Goal: Task Accomplishment & Management: Complete application form

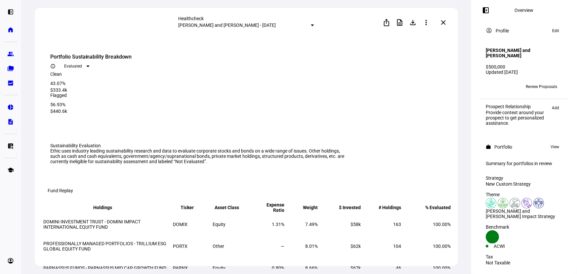
scroll to position [90, 0]
click at [9, 53] on eth-mat-symbol "group" at bounding box center [10, 54] width 7 height 7
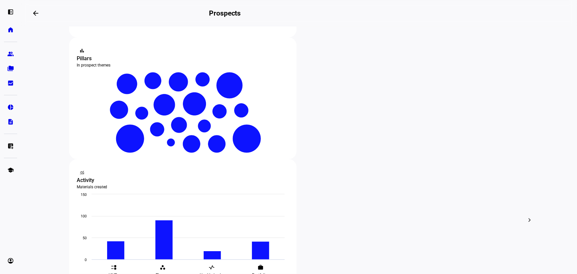
scroll to position [120, 0]
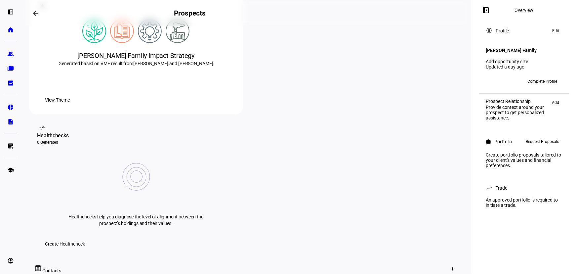
scroll to position [150, 0]
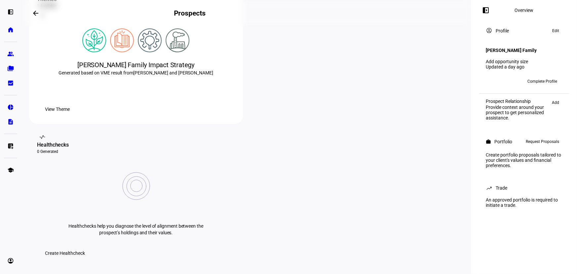
click at [537, 145] on span "Request Proposals" at bounding box center [541, 141] width 33 height 8
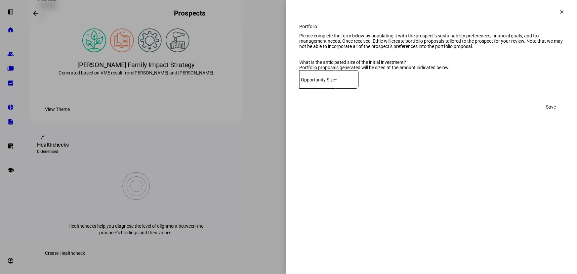
click at [330, 89] on div "Opportunity Size*" at bounding box center [328, 79] width 59 height 19
type input "350,000"
click at [437, 113] on div "Save" at bounding box center [431, 106] width 264 height 13
click at [553, 113] on span "Save" at bounding box center [550, 106] width 10 height 13
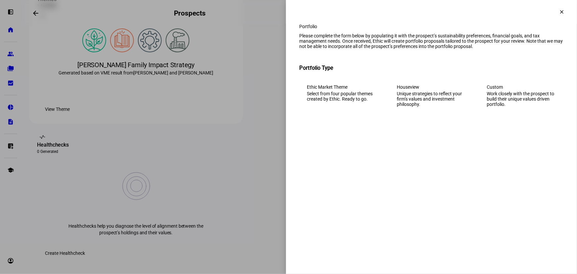
click at [499, 107] on div "Work closely with the prospect to build their unique values driven portfolio." at bounding box center [520, 99] width 69 height 16
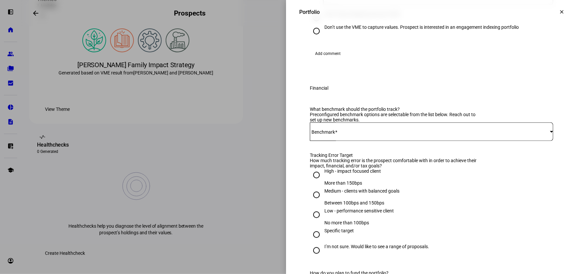
scroll to position [180, 0]
click at [375, 133] on span at bounding box center [430, 130] width 240 height 5
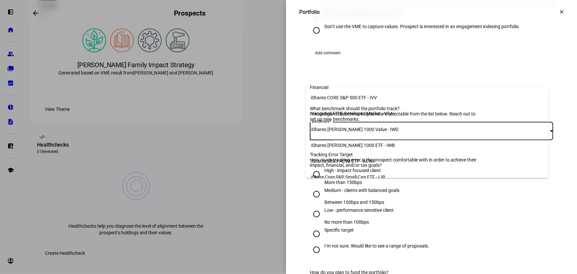
click at [384, 95] on mat-option "iShares CORE S&P 500 ETF - IVV" at bounding box center [427, 98] width 242 height 16
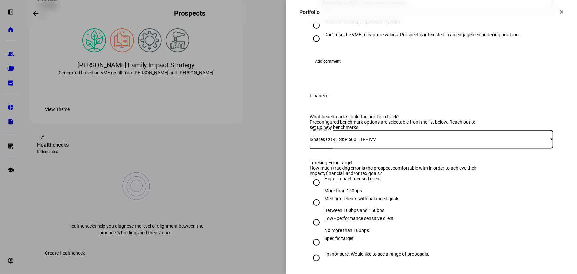
scroll to position [0, 0]
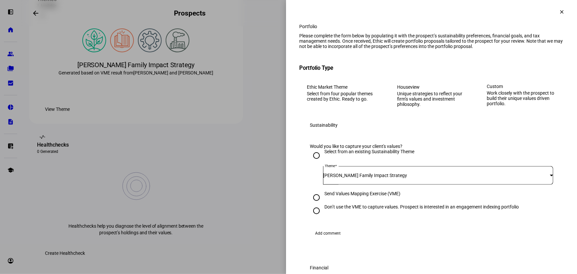
click at [558, 14] on mat-icon "clear" at bounding box center [561, 12] width 6 height 6
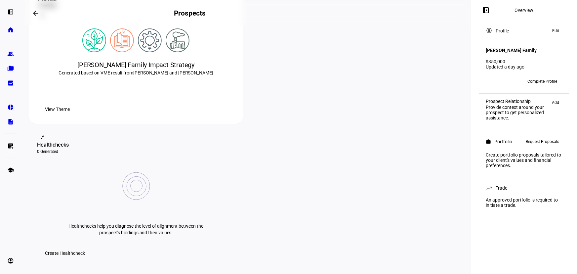
click at [545, 144] on span "Request Proposals" at bounding box center [541, 141] width 33 height 8
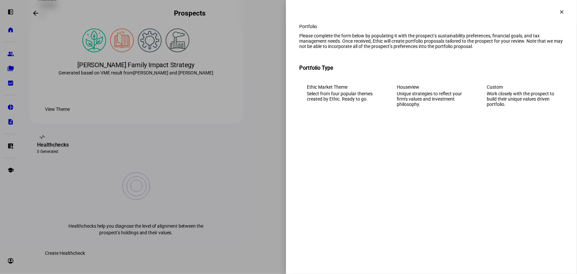
click at [503, 107] on div "Work closely with the prospect to build their unique values driven portfolio." at bounding box center [520, 99] width 69 height 16
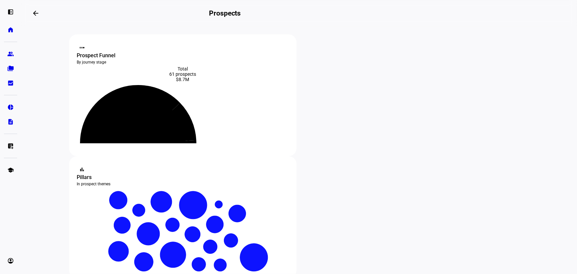
scroll to position [90, 0]
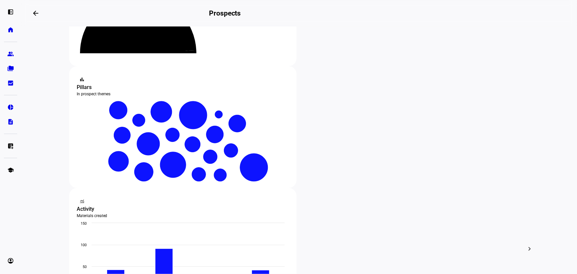
click at [191, 167] on span "Edit" at bounding box center [187, 169] width 8 height 5
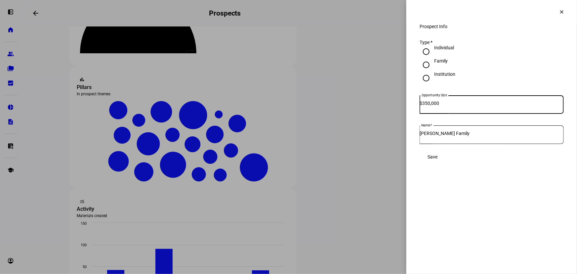
drag, startPoint x: 462, startPoint y: 110, endPoint x: 304, endPoint y: 115, distance: 158.7
click at [306, 115] on div "Prospect Info clear Prospect Info Type * Individual Family Institution Opportun…" at bounding box center [288, 137] width 577 height 274
type input "250,000"
click at [437, 159] on span "Save" at bounding box center [432, 156] width 10 height 5
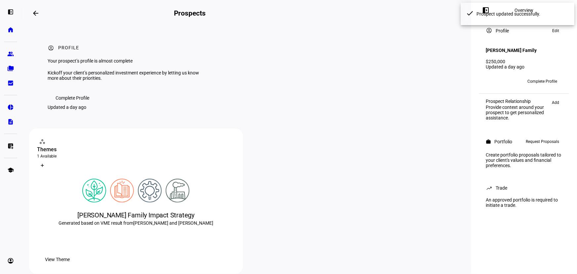
click at [543, 141] on span "Request Proposals" at bounding box center [541, 141] width 33 height 8
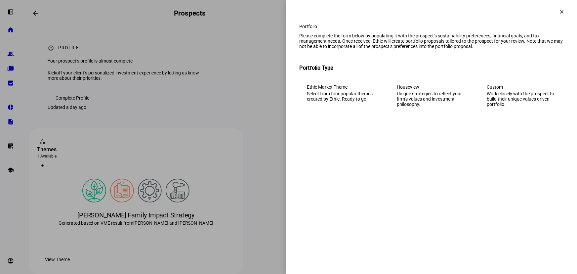
click at [512, 105] on div "Work closely with the prospect to build their unique values driven portfolio." at bounding box center [520, 99] width 69 height 16
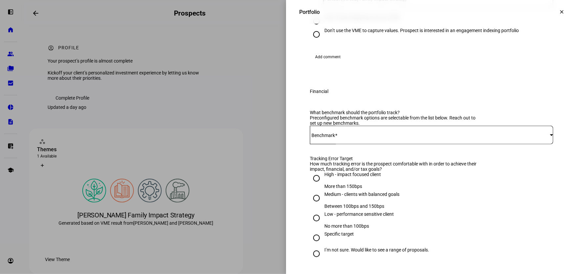
scroll to position [180, 0]
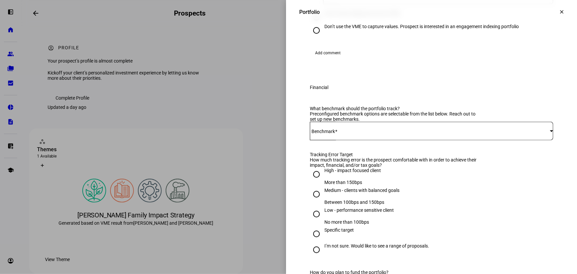
click at [354, 133] on span at bounding box center [430, 130] width 240 height 5
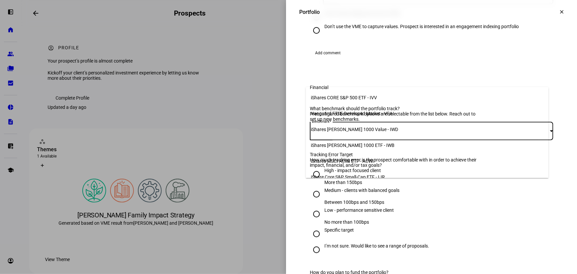
click at [367, 91] on mat-option "iShares CORE S&P 500 ETF - IVV" at bounding box center [427, 98] width 242 height 16
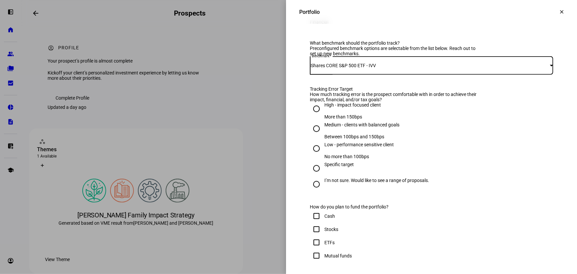
scroll to position [330, 0]
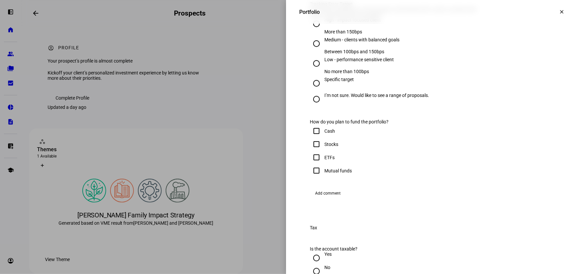
click at [377, 42] on div "Medium - clients with balanced goals" at bounding box center [361, 39] width 75 height 5
click at [323, 50] on input "Medium - clients with balanced goals Between 100bps and 150bps" at bounding box center [316, 43] width 13 height 13
radio input "true"
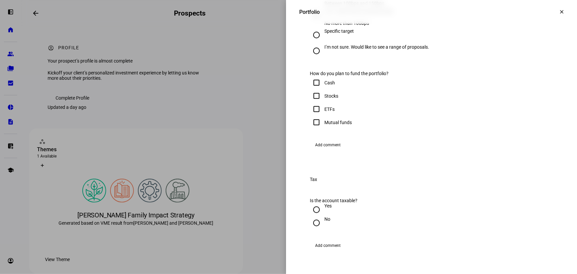
scroll to position [450, 0]
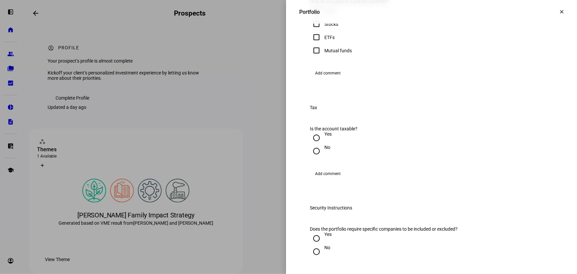
click at [316, 18] on input "Cash" at bounding box center [316, 10] width 13 height 13
checkbox input "true"
click at [317, 31] on input "Stocks" at bounding box center [316, 24] width 13 height 13
checkbox input "true"
click at [315, 44] on input "ETFs" at bounding box center [316, 37] width 13 height 13
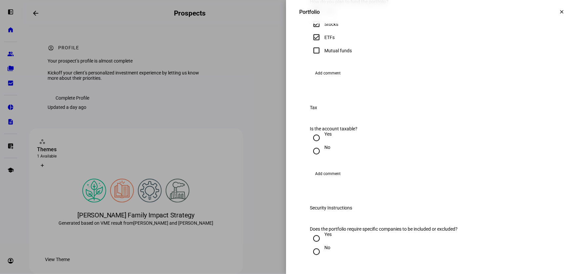
checkbox input "true"
click at [312, 57] on input "Mutual funds" at bounding box center [316, 50] width 13 height 13
checkbox input "true"
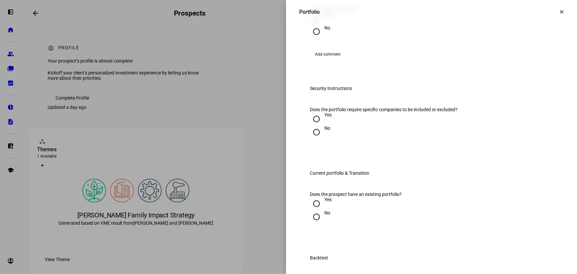
scroll to position [571, 0]
click at [312, 37] on input "No" at bounding box center [316, 30] width 13 height 13
radio input "true"
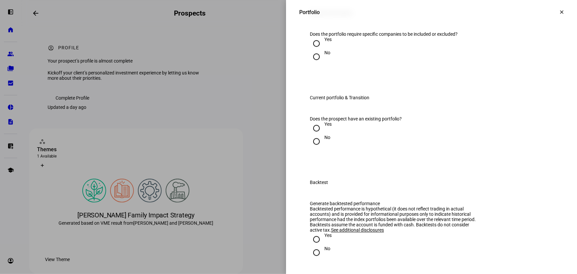
scroll to position [661, 0]
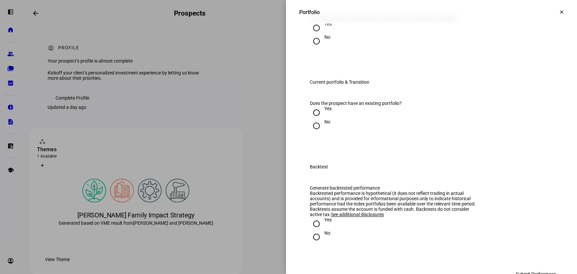
click at [313, 48] on input "No" at bounding box center [316, 40] width 13 height 13
radio input "true"
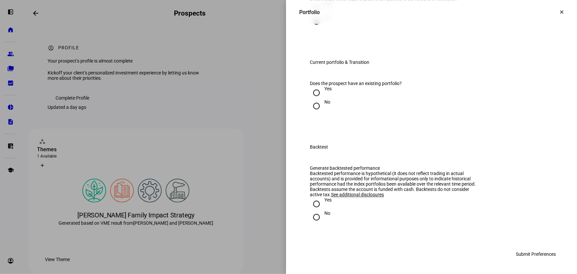
click at [310, 99] on input "Yes" at bounding box center [316, 92] width 13 height 13
radio input "true"
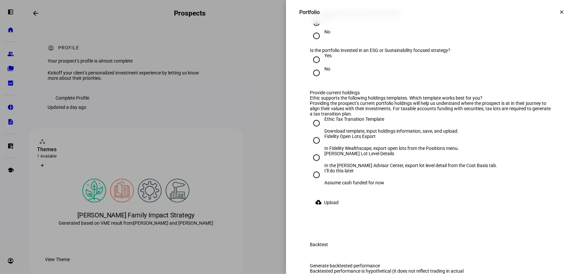
scroll to position [781, 0]
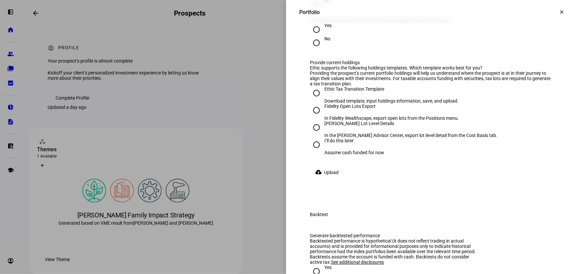
click at [319, 37] on div at bounding box center [316, 29] width 16 height 16
radio input "true"
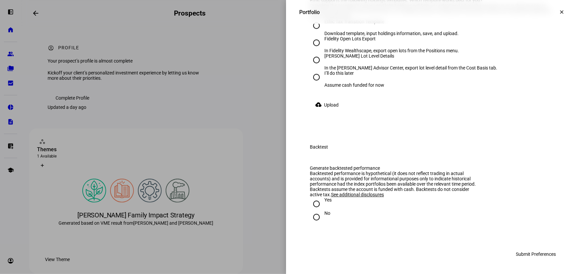
scroll to position [871, 0]
click at [324, 76] on div "I’ll do this later" at bounding box center [354, 72] width 60 height 5
click at [323, 84] on input "I’ll do this later Assume cash funded for now" at bounding box center [316, 76] width 13 height 13
radio input "true"
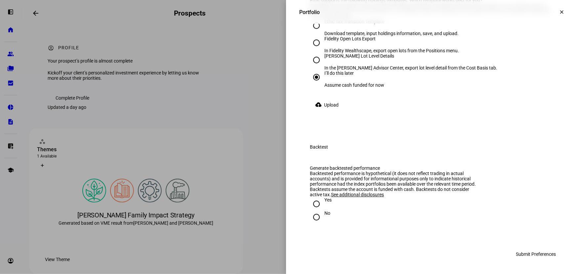
click at [324, 215] on div "No" at bounding box center [327, 212] width 6 height 5
click at [320, 223] on input "No" at bounding box center [316, 216] width 13 height 13
radio input "true"
click at [318, 211] on div at bounding box center [316, 204] width 16 height 16
radio input "true"
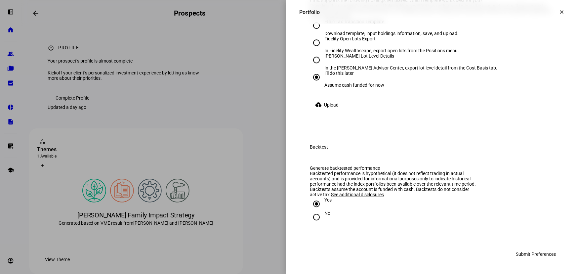
scroll to position [1002, 0]
click at [515, 253] on span "Submit Preferences" at bounding box center [535, 253] width 40 height 13
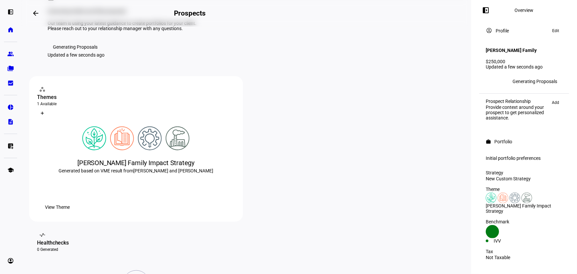
scroll to position [0, 0]
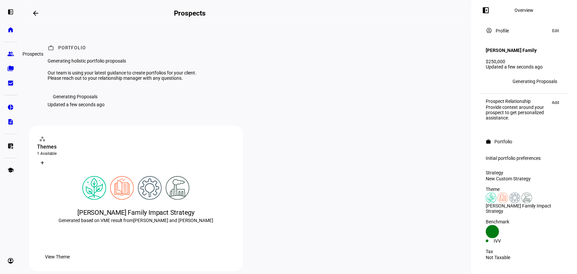
click at [11, 56] on eth-mat-symbol "group" at bounding box center [10, 54] width 7 height 7
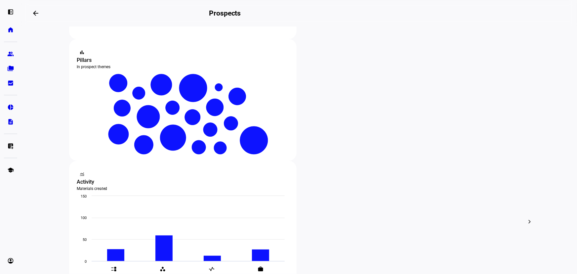
scroll to position [120, 0]
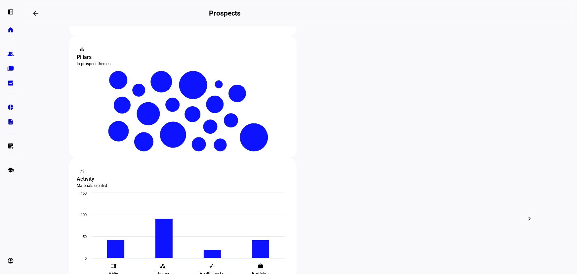
type input "peet"
